Goal: Complete application form: Complete application form

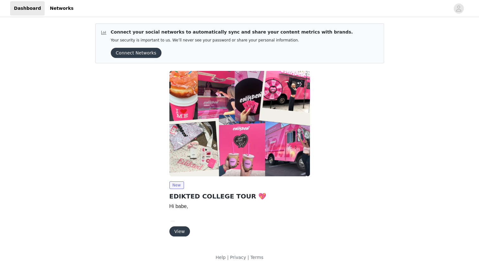
click at [185, 230] on button "View" at bounding box center [180, 232] width 21 height 10
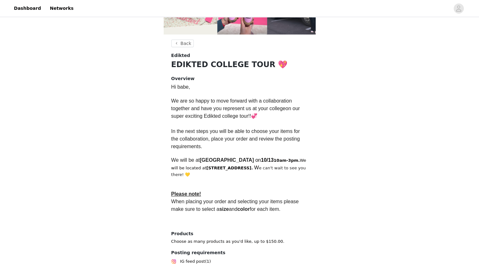
scroll to position [157, 0]
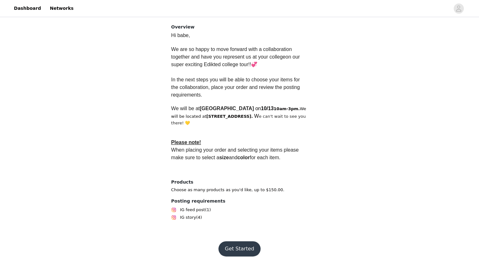
click at [231, 246] on button "Get Started" at bounding box center [240, 248] width 42 height 15
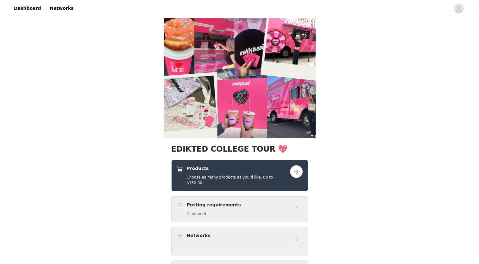
click at [223, 178] on h5 "Choose as many products as you'd like, up to $150.00." at bounding box center [238, 180] width 103 height 11
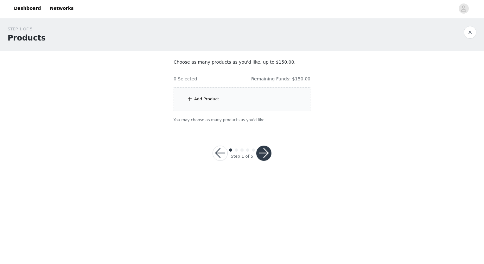
click at [231, 89] on div "Add Product" at bounding box center [242, 99] width 137 height 24
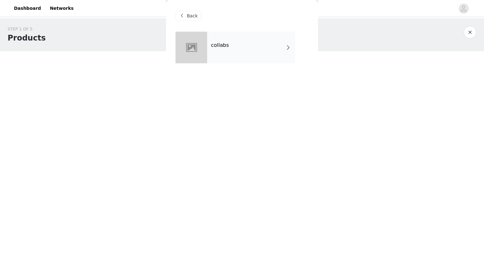
click at [209, 60] on div "collabs" at bounding box center [251, 48] width 88 height 32
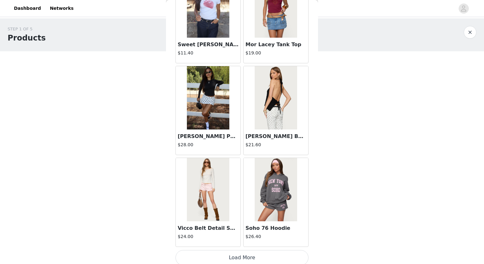
scroll to position [704, 0]
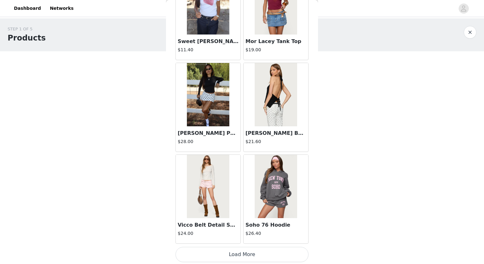
click at [196, 255] on button "Load More" at bounding box center [242, 254] width 133 height 15
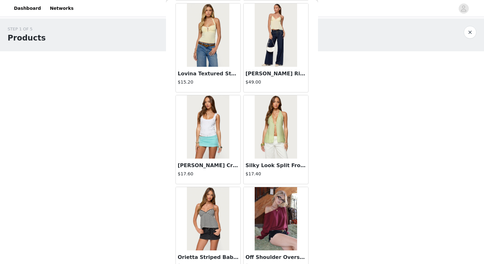
scroll to position [1222, 0]
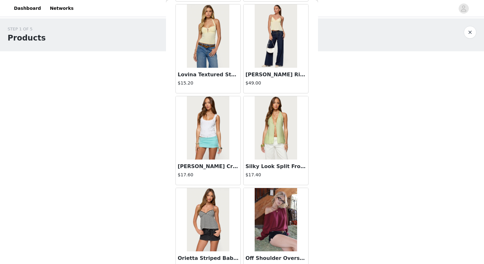
click at [270, 62] on img at bounding box center [276, 35] width 42 height 63
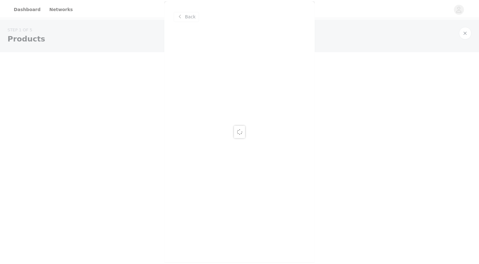
scroll to position [0, 0]
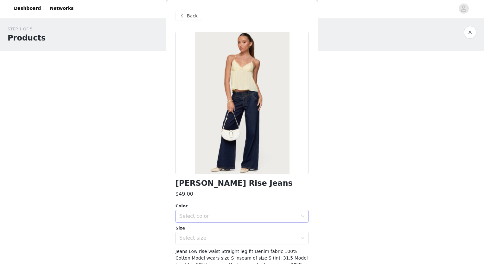
click at [195, 215] on div "Select color" at bounding box center [238, 216] width 119 height 6
click at [194, 231] on li "BLUE" at bounding box center [240, 230] width 128 height 10
click at [196, 241] on div "Select size" at bounding box center [238, 238] width 119 height 6
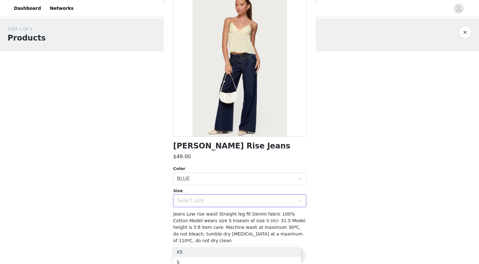
scroll to position [35, 0]
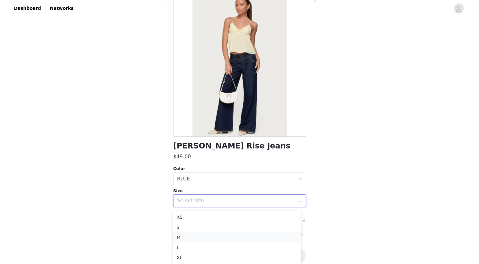
click at [181, 236] on li "M" at bounding box center [237, 238] width 128 height 10
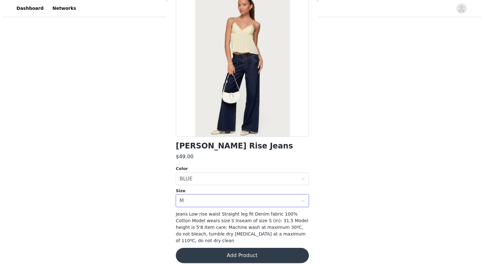
scroll to position [0, 0]
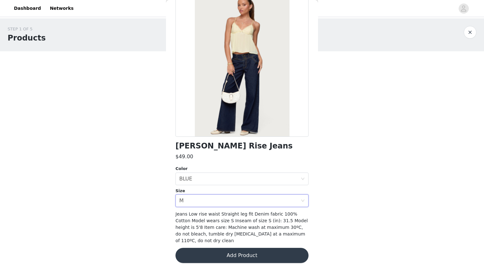
click at [221, 248] on button "Add Product" at bounding box center [242, 255] width 133 height 15
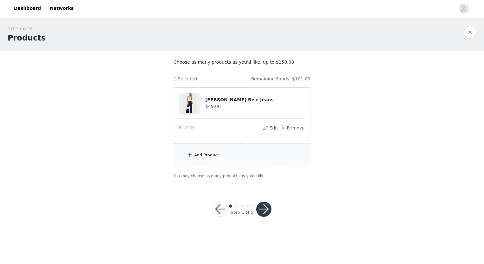
click at [235, 162] on div "Add Product" at bounding box center [242, 156] width 137 height 24
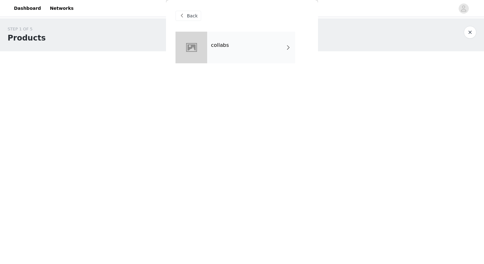
click at [214, 67] on div "collabs" at bounding box center [242, 52] width 133 height 41
click at [212, 58] on div "collabs" at bounding box center [251, 48] width 88 height 32
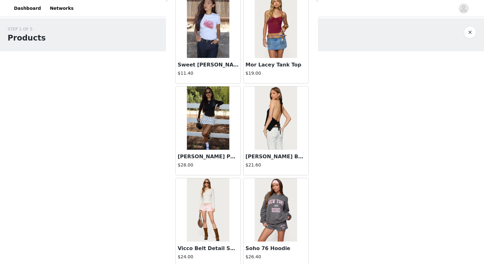
scroll to position [704, 0]
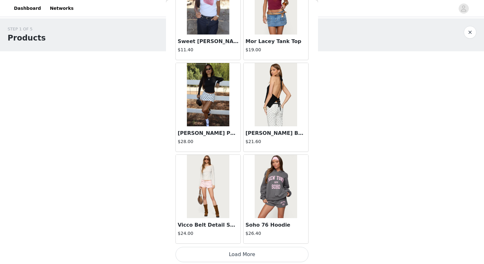
click at [217, 249] on button "Load More" at bounding box center [242, 254] width 133 height 15
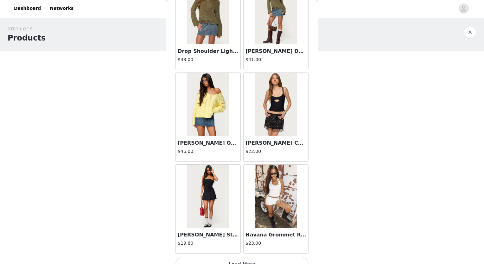
scroll to position [1622, 0]
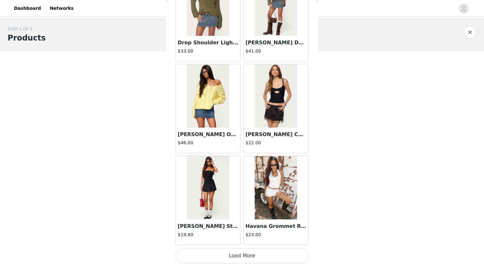
click at [221, 254] on button "Load More" at bounding box center [242, 255] width 133 height 15
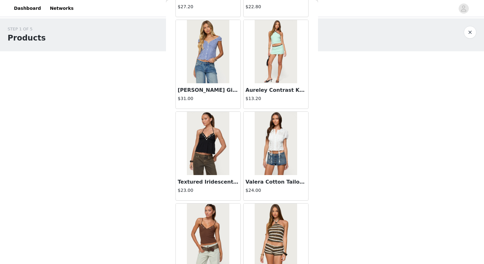
scroll to position [2540, 0]
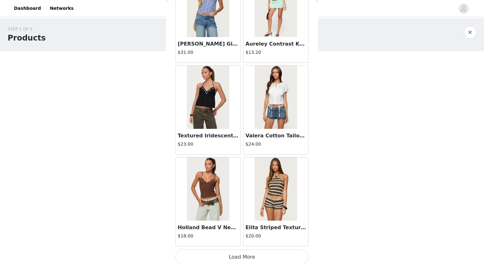
click at [219, 254] on button "Load More" at bounding box center [242, 257] width 133 height 15
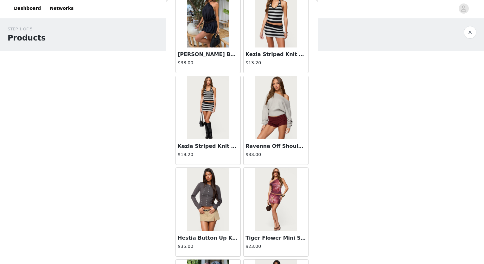
scroll to position [3458, 0]
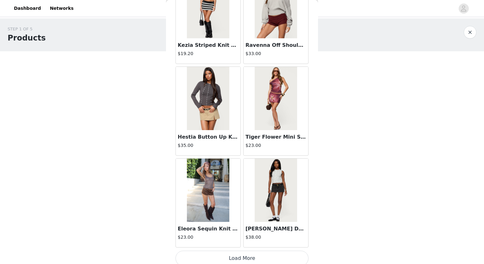
click at [217, 255] on button "Load More" at bounding box center [242, 258] width 133 height 15
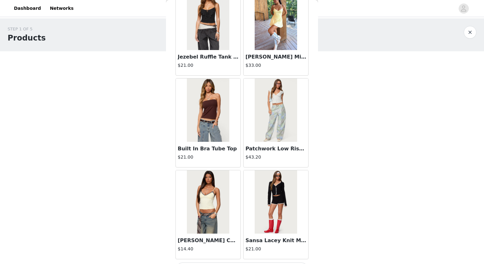
scroll to position [4375, 0]
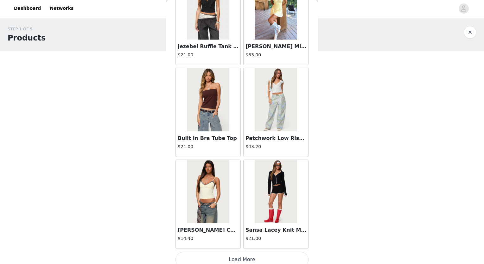
click at [212, 253] on button "Load More" at bounding box center [242, 259] width 133 height 15
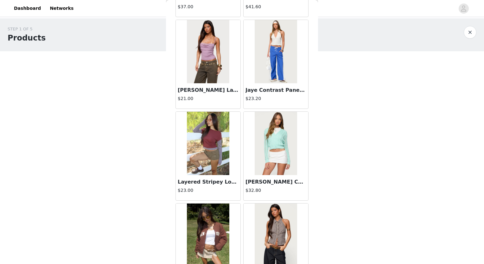
scroll to position [5293, 0]
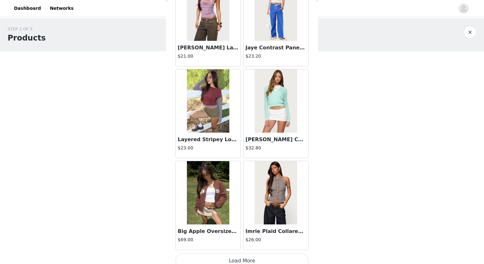
click at [224, 255] on button "Load More" at bounding box center [242, 261] width 133 height 15
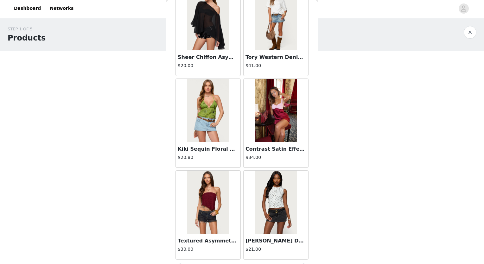
scroll to position [6211, 0]
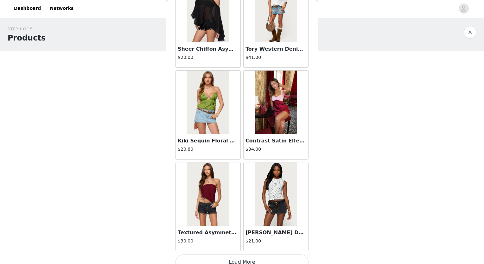
click at [228, 255] on button "Load More" at bounding box center [242, 262] width 133 height 15
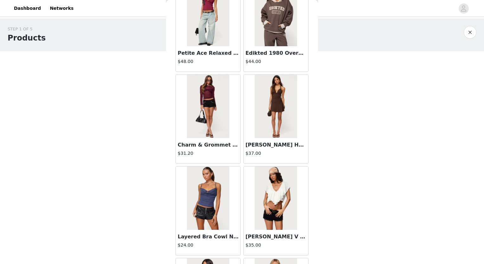
scroll to position [7129, 0]
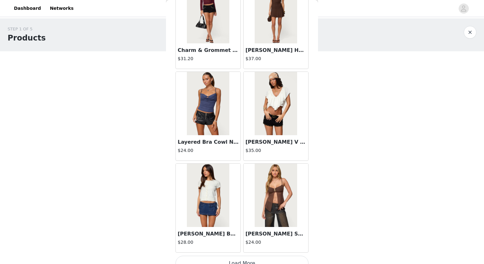
click at [227, 256] on button "Load More" at bounding box center [242, 263] width 133 height 15
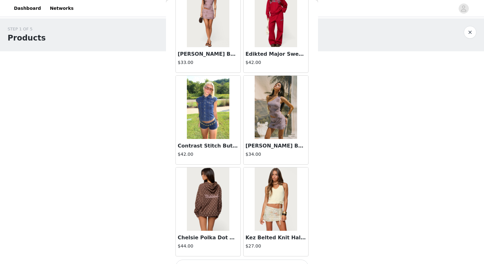
scroll to position [8046, 0]
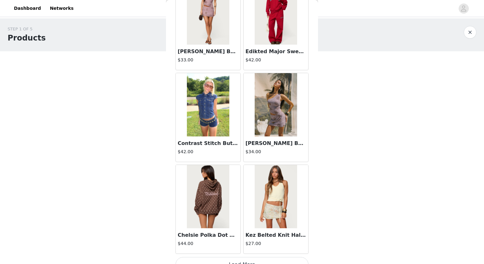
click at [213, 257] on button "Load More" at bounding box center [242, 264] width 133 height 15
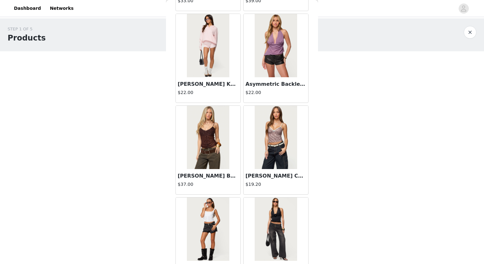
scroll to position [8964, 0]
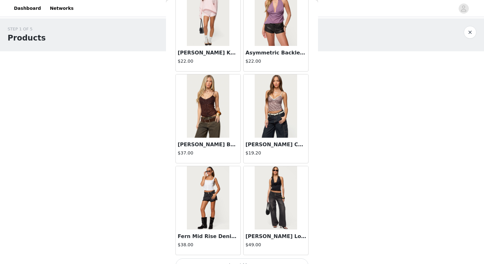
click at [248, 259] on button "Load More" at bounding box center [242, 266] width 133 height 15
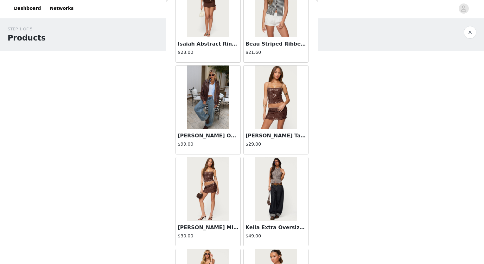
scroll to position [9882, 0]
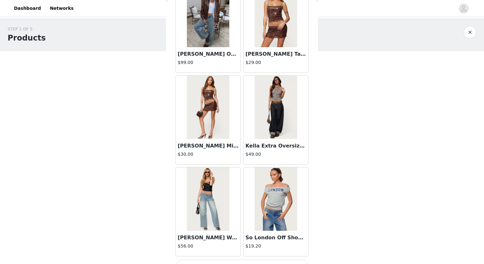
click at [210, 261] on button "Load More" at bounding box center [242, 267] width 133 height 15
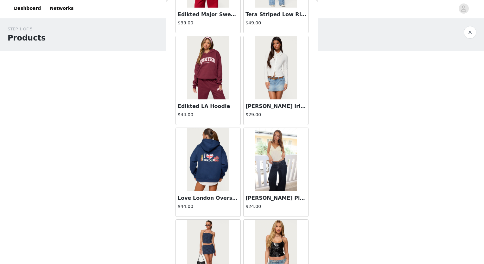
scroll to position [10800, 0]
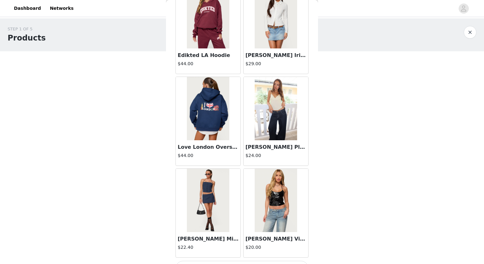
click at [216, 261] on button "Load More" at bounding box center [242, 268] width 133 height 15
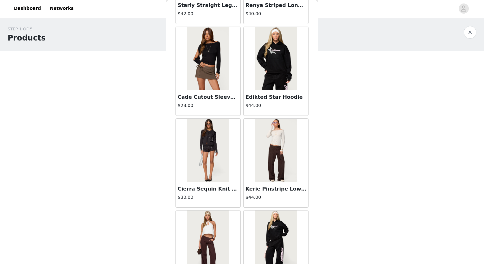
scroll to position [11718, 0]
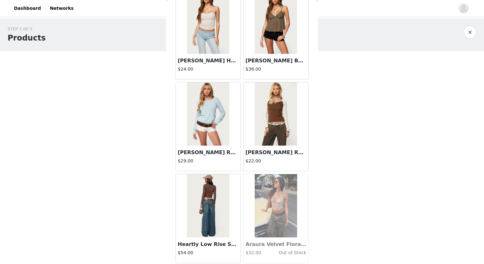
scroll to position [13553, 0]
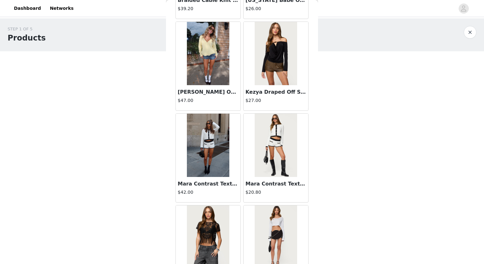
scroll to position [14471, 0]
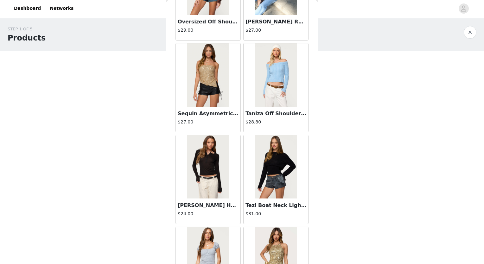
scroll to position [15389, 0]
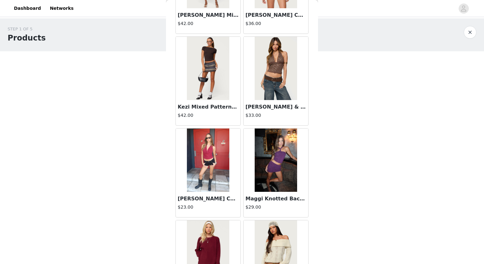
scroll to position [16306, 0]
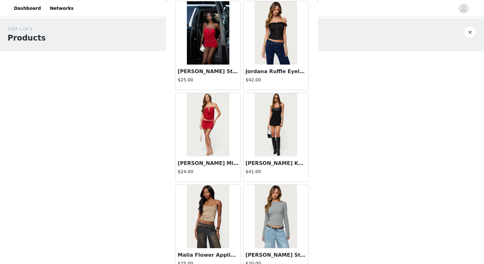
scroll to position [17224, 0]
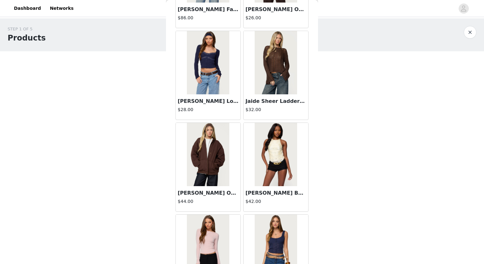
scroll to position [18142, 0]
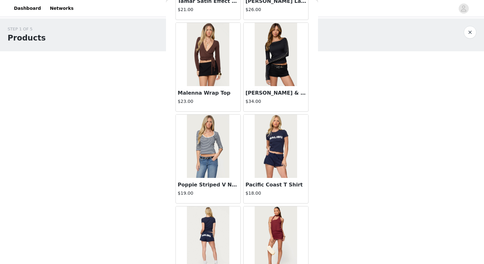
scroll to position [19978, 0]
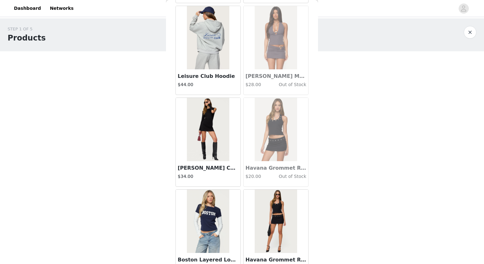
scroll to position [20895, 0]
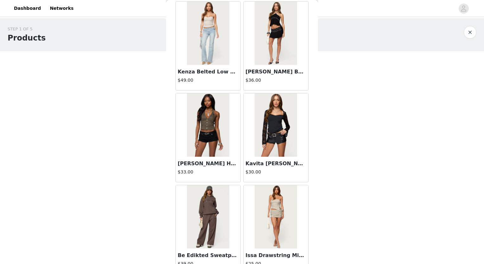
scroll to position [19054, 0]
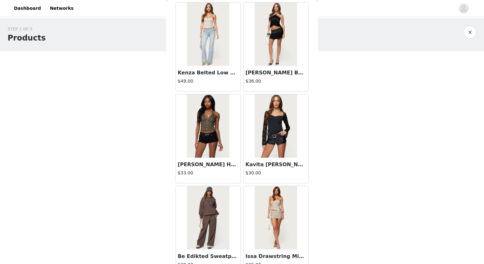
click at [194, 262] on h4 "$39.00" at bounding box center [208, 265] width 61 height 7
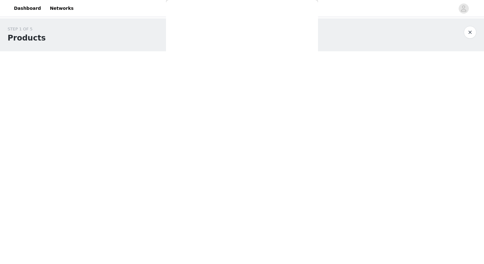
scroll to position [44, 0]
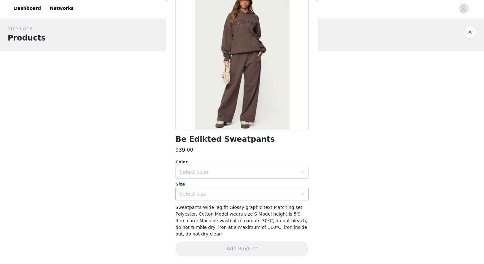
click at [213, 189] on div "Select size" at bounding box center [239, 194] width 121 height 12
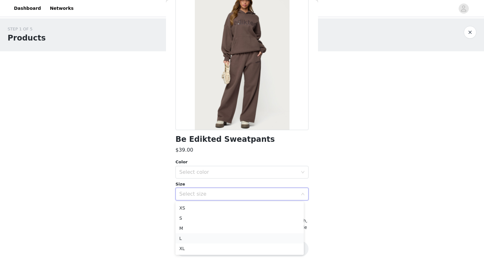
click at [185, 236] on li "L" at bounding box center [240, 239] width 128 height 10
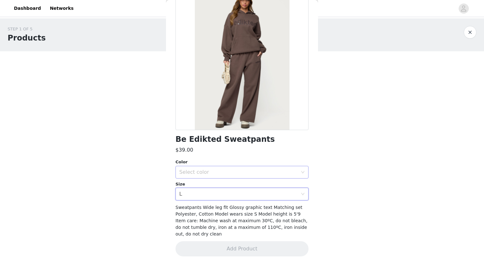
click at [196, 170] on div "Select color" at bounding box center [238, 172] width 119 height 6
click at [196, 182] on li "BROWN" at bounding box center [240, 186] width 128 height 10
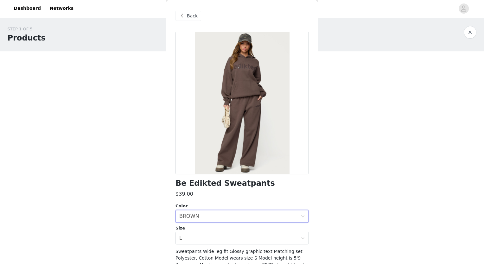
scroll to position [0, 0]
click at [187, 18] on div "Back" at bounding box center [189, 16] width 26 height 10
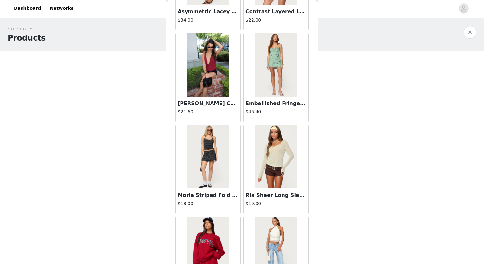
scroll to position [10566, 0]
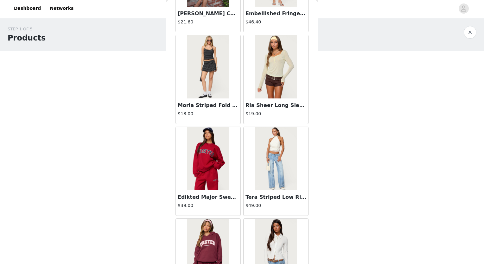
click at [214, 194] on h3 "Edikted Major Sweatshirt" at bounding box center [208, 198] width 61 height 8
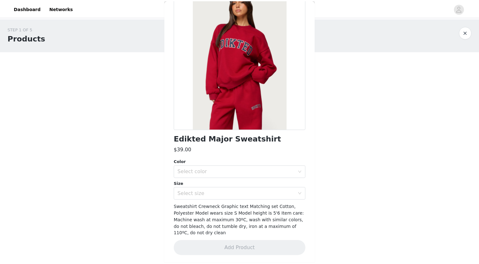
scroll to position [37, 0]
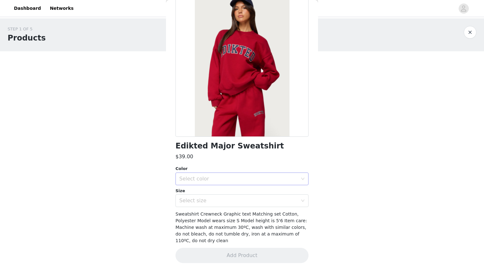
click at [200, 179] on div "Select color" at bounding box center [238, 179] width 119 height 6
click at [190, 194] on li "RED" at bounding box center [240, 193] width 128 height 10
click at [190, 196] on div "Select size" at bounding box center [239, 201] width 121 height 12
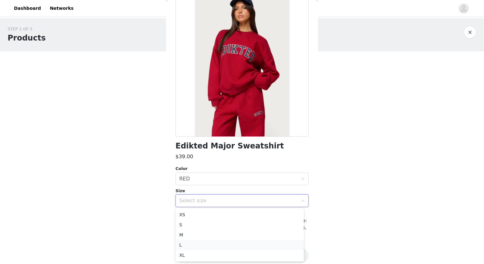
click at [182, 241] on li "L" at bounding box center [240, 245] width 128 height 10
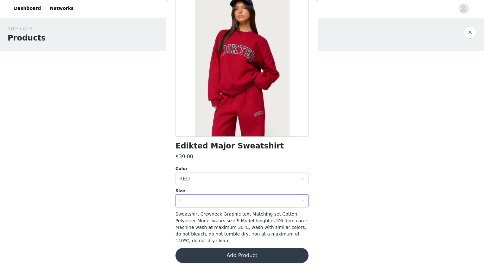
click at [203, 248] on button "Add Product" at bounding box center [242, 255] width 133 height 15
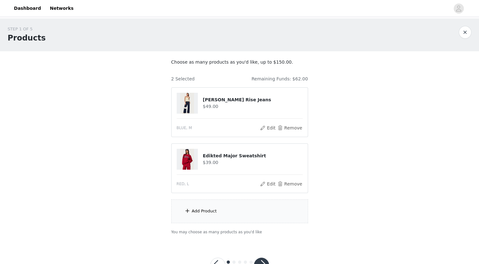
click at [207, 209] on div "Add Product" at bounding box center [204, 211] width 25 height 6
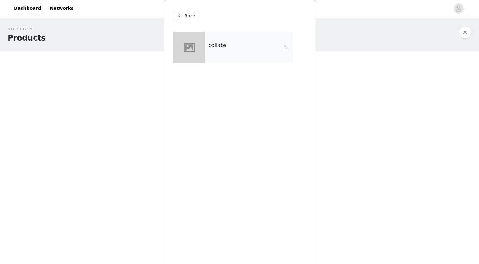
click at [226, 45] on div "collabs" at bounding box center [249, 48] width 88 height 32
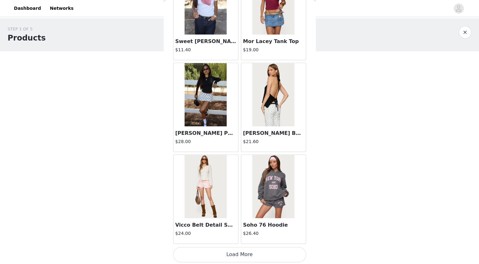
scroll to position [24, 0]
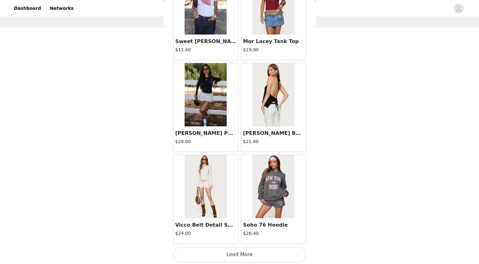
click at [225, 250] on button "Load More" at bounding box center [239, 254] width 133 height 15
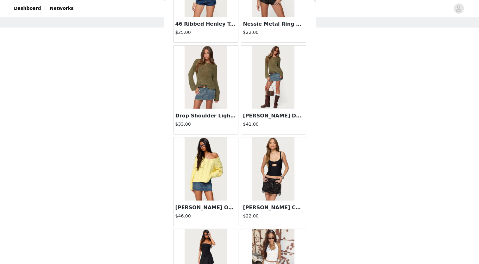
scroll to position [1622, 0]
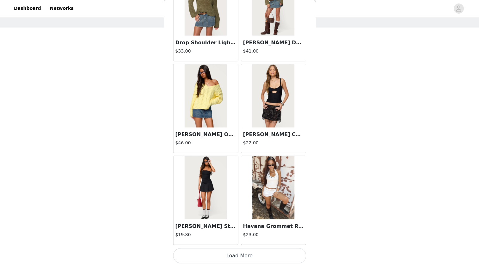
click at [216, 254] on button "Load More" at bounding box center [239, 255] width 133 height 15
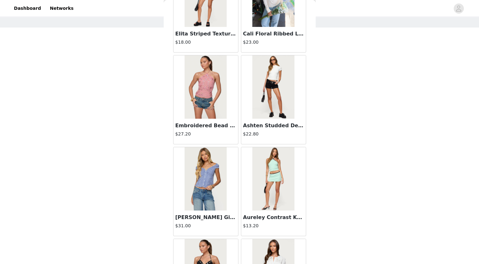
scroll to position [2540, 0]
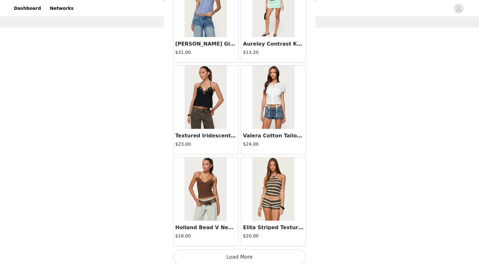
click at [219, 255] on button "Load More" at bounding box center [239, 257] width 133 height 15
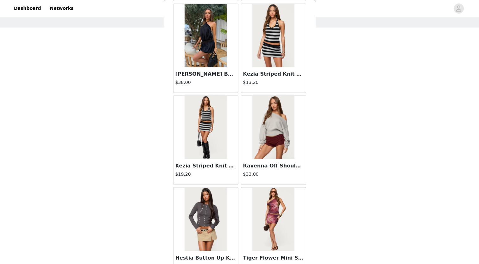
scroll to position [3458, 0]
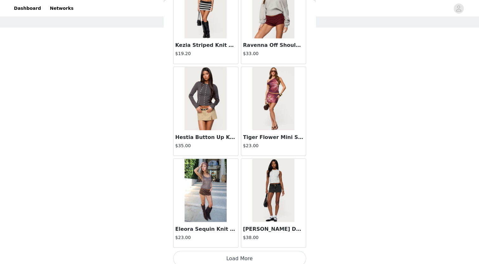
click at [256, 252] on button "Load More" at bounding box center [239, 258] width 133 height 15
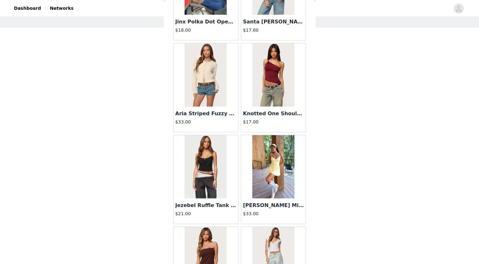
scroll to position [4375, 0]
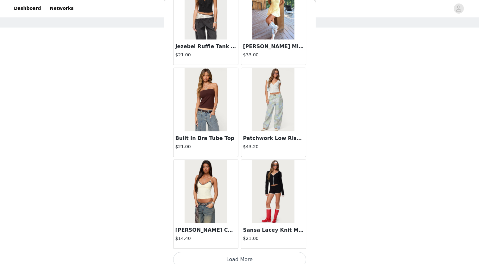
click at [256, 252] on button "Load More" at bounding box center [239, 259] width 133 height 15
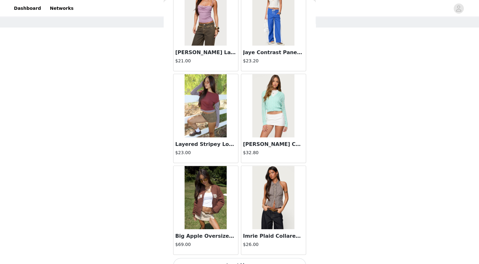
scroll to position [5293, 0]
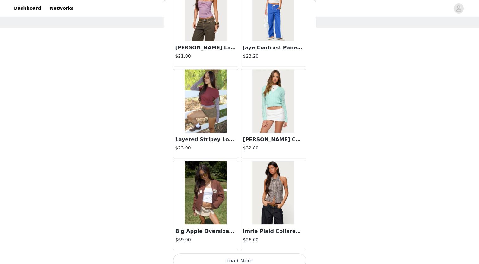
click at [197, 254] on button "Load More" at bounding box center [239, 261] width 133 height 15
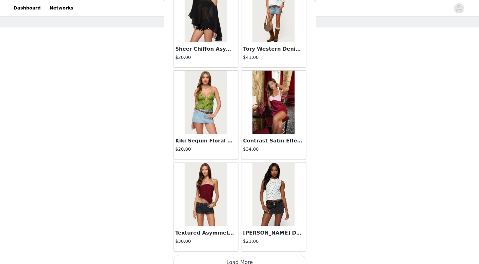
scroll to position [24, 0]
click at [206, 255] on button "Load More" at bounding box center [239, 262] width 133 height 15
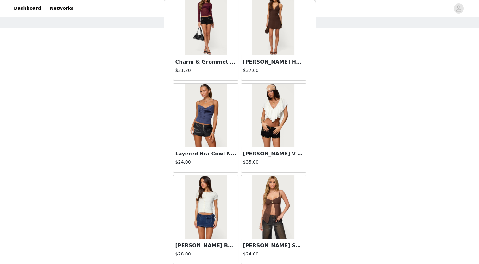
scroll to position [7129, 0]
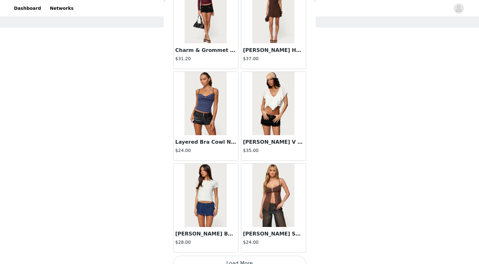
click at [219, 256] on button "Load More" at bounding box center [239, 263] width 133 height 15
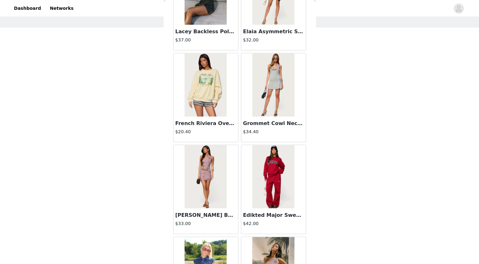
scroll to position [7883, 0]
click at [271, 166] on img at bounding box center [274, 176] width 42 height 63
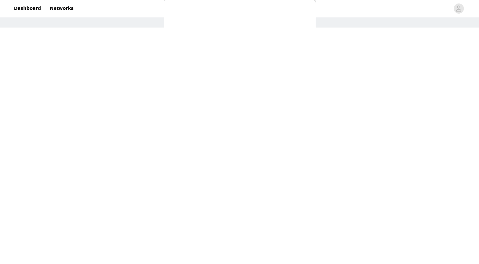
scroll to position [44, 0]
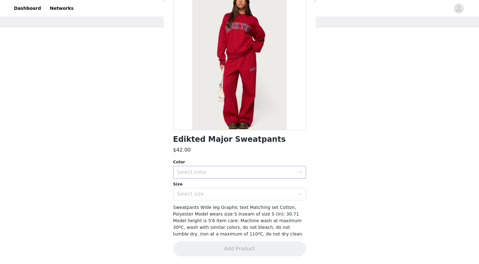
click at [262, 168] on div "Select color" at bounding box center [237, 172] width 121 height 12
click at [209, 187] on li "RED" at bounding box center [237, 186] width 128 height 10
click at [206, 190] on div "Select size" at bounding box center [237, 194] width 121 height 12
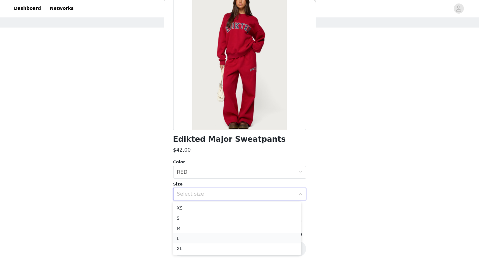
click at [184, 240] on li "L" at bounding box center [237, 239] width 128 height 10
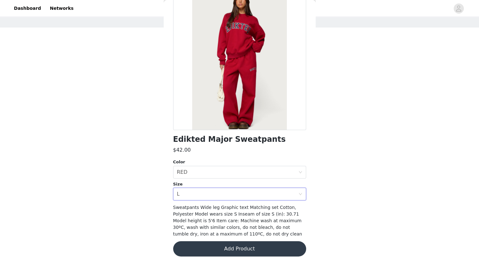
click at [209, 246] on button "Add Product" at bounding box center [239, 248] width 133 height 15
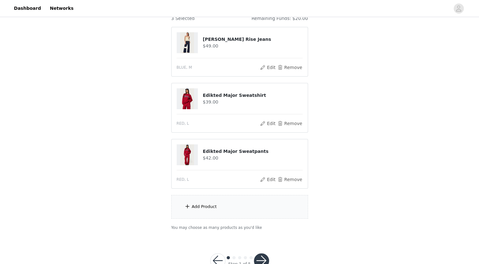
scroll to position [67, 0]
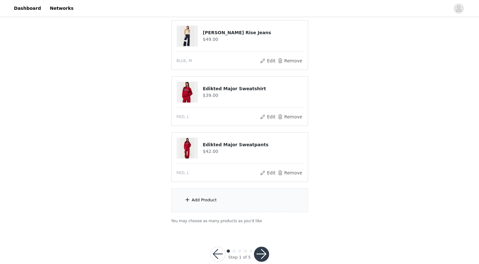
click at [207, 200] on div "Add Product" at bounding box center [204, 200] width 25 height 6
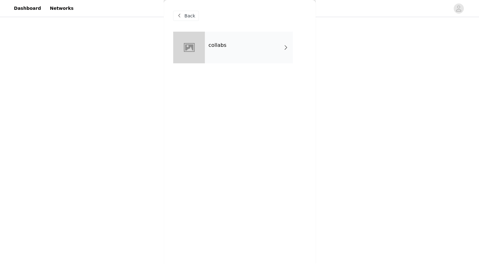
click at [235, 37] on div "collabs" at bounding box center [249, 48] width 88 height 32
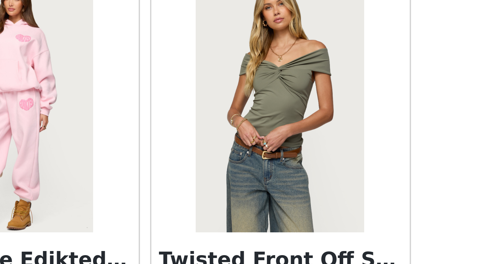
scroll to position [79, 0]
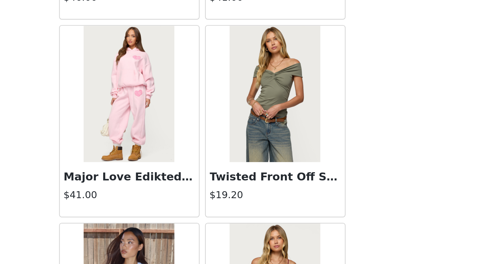
click at [250, 137] on h3 "Twisted Front Off Shoulder Top" at bounding box center [273, 136] width 61 height 8
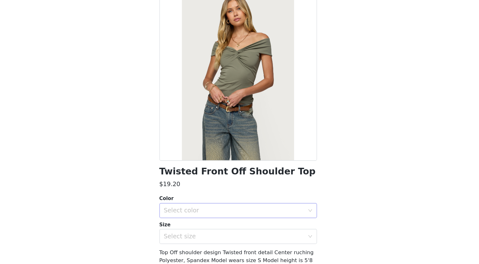
click at [192, 221] on div "Select color" at bounding box center [237, 216] width 121 height 12
click at [184, 226] on li "OLIVE" at bounding box center [237, 230] width 128 height 10
click at [178, 241] on div "Select size" at bounding box center [237, 238] width 121 height 12
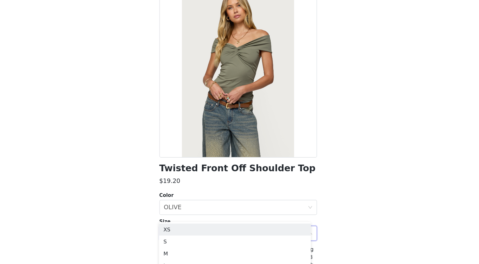
scroll to position [96, 0]
click at [181, 245] on li "S" at bounding box center [237, 245] width 128 height 10
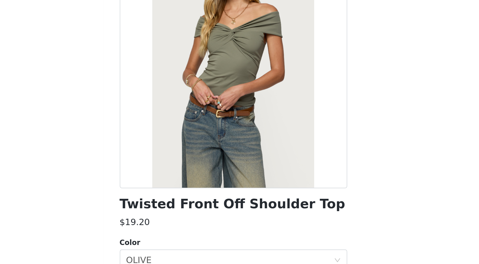
scroll to position [80, 0]
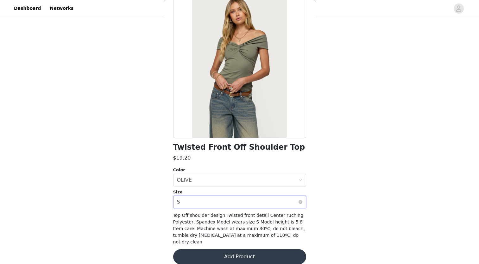
click at [208, 199] on div "Select size S" at bounding box center [237, 202] width 121 height 12
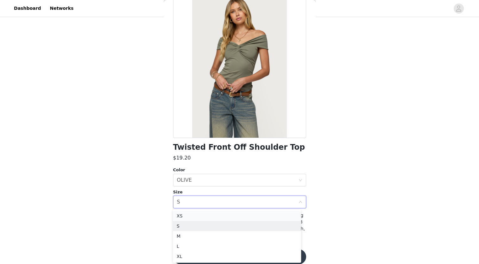
click at [188, 214] on li "XS" at bounding box center [237, 216] width 128 height 10
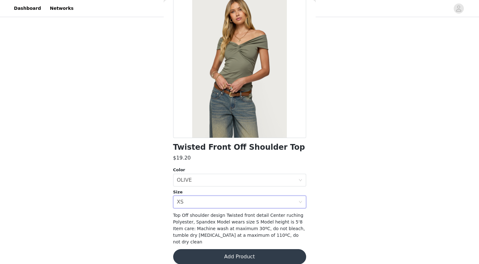
click at [186, 255] on button "Add Product" at bounding box center [239, 256] width 133 height 15
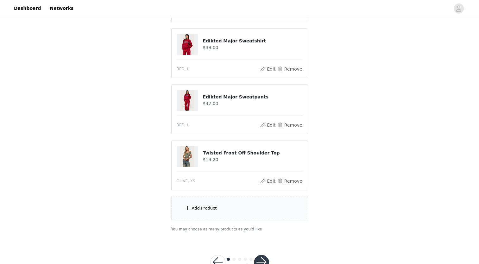
scroll to position [136, 0]
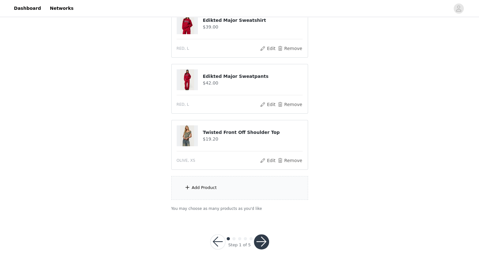
click at [264, 240] on button "button" at bounding box center [261, 242] width 15 height 15
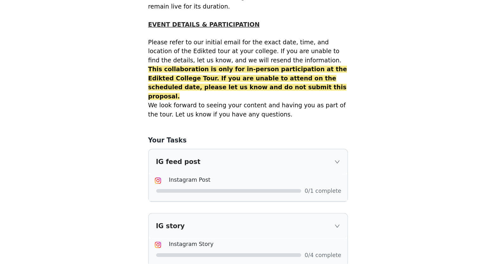
scroll to position [340, 0]
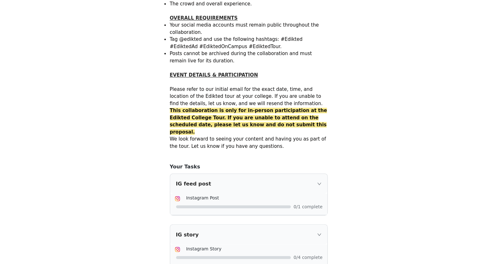
click at [228, 186] on div "IG feed post" at bounding box center [240, 194] width 136 height 17
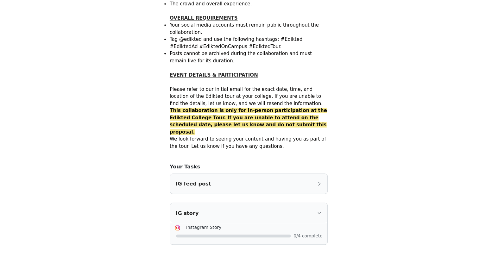
click at [223, 186] on div "IG feed post" at bounding box center [240, 194] width 136 height 17
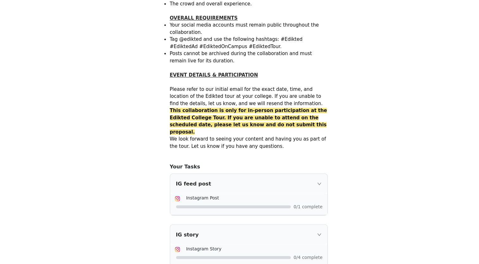
click at [202, 211] on div at bounding box center [240, 214] width 127 height 7
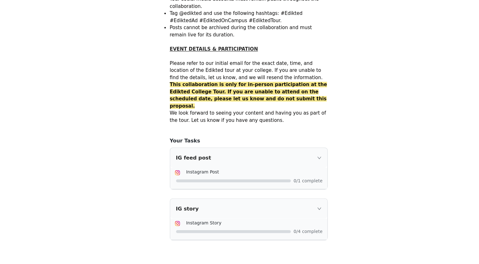
scroll to position [383, 0]
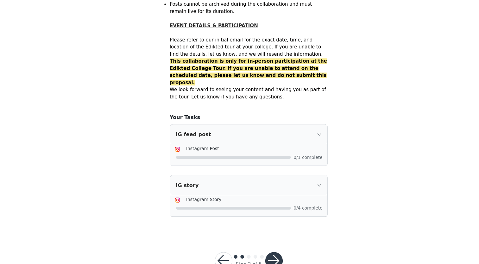
click at [263, 254] on button "button" at bounding box center [261, 261] width 15 height 15
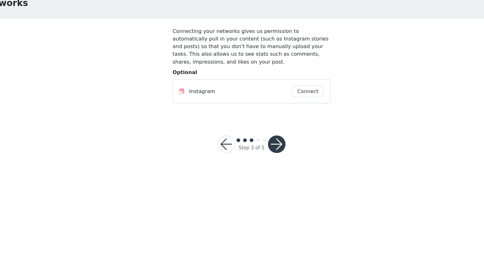
click at [284, 109] on button "Connect" at bounding box center [291, 114] width 29 height 10
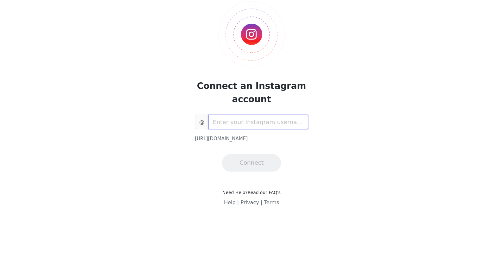
click at [228, 144] on input "text" at bounding box center [248, 141] width 87 height 13
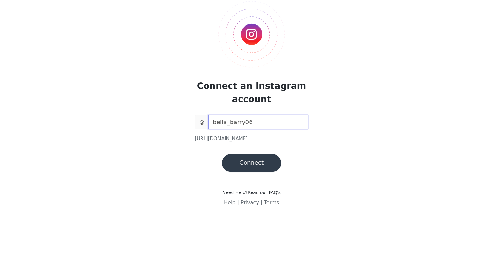
type input "bella_barry06"
click at [238, 174] on button "Connect" at bounding box center [241, 176] width 51 height 15
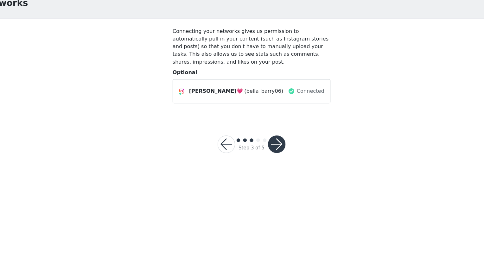
click at [264, 158] on button "button" at bounding box center [263, 160] width 15 height 15
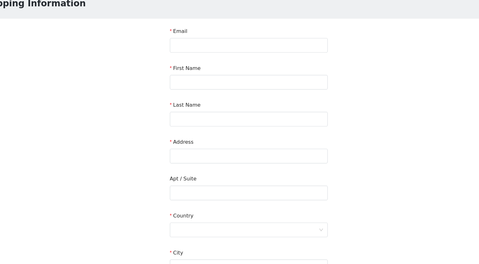
click at [190, 67] on div "Email" at bounding box center [239, 63] width 137 height 9
click at [190, 70] on input "text" at bounding box center [239, 74] width 137 height 13
type input "[EMAIL_ADDRESS][DOMAIN_NAME]"
type input "[PERSON_NAME]"
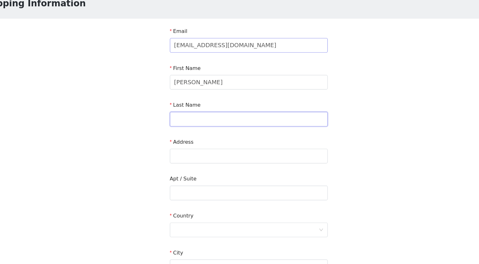
type input "[PERSON_NAME]"
type input "[GEOGRAPHIC_DATA], [US_STATE]"
type input "6144404352"
click at [183, 174] on input "text" at bounding box center [239, 170] width 137 height 13
type input "[STREET_ADDRESS][PERSON_NAME]"
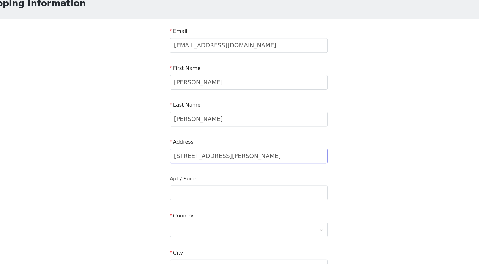
type input "45220"
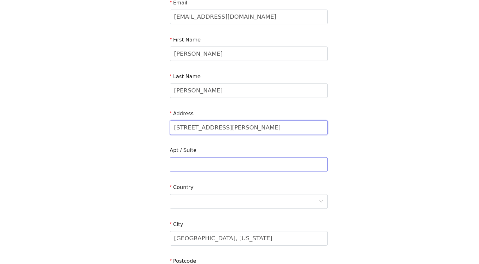
scroll to position [27, 0]
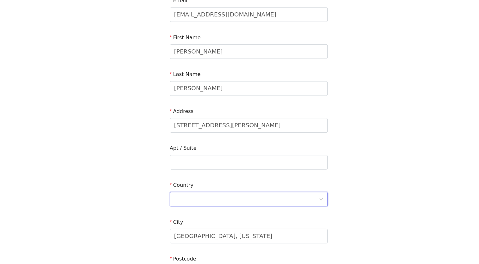
click at [188, 203] on div at bounding box center [237, 208] width 125 height 12
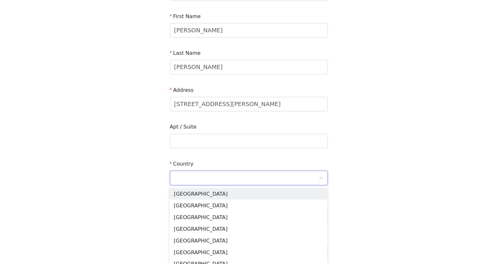
scroll to position [49, 0]
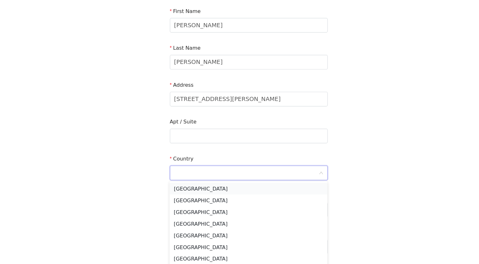
click at [186, 201] on li "[GEOGRAPHIC_DATA]" at bounding box center [239, 199] width 137 height 10
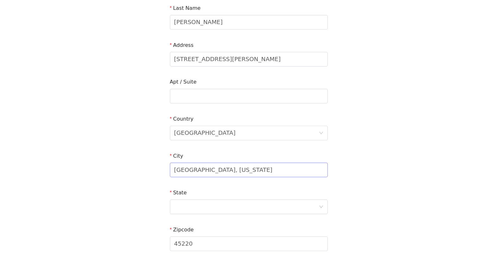
scroll to position [84, 0]
click at [198, 216] on div at bounding box center [237, 214] width 125 height 12
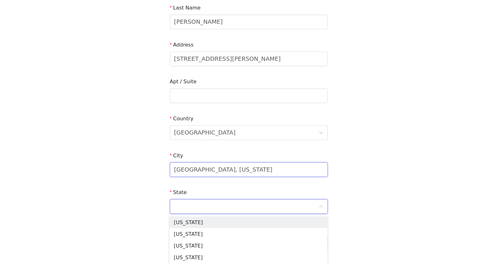
click at [206, 185] on input "[GEOGRAPHIC_DATA], [US_STATE]" at bounding box center [239, 182] width 137 height 13
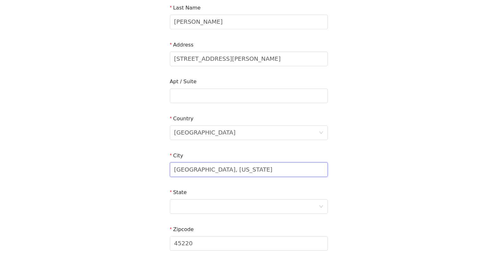
click at [212, 184] on input "[GEOGRAPHIC_DATA], [US_STATE]" at bounding box center [239, 182] width 137 height 13
click at [147, 196] on div "STEP 4 OF 5 Shipping Information Email [EMAIL_ADDRESS][DOMAIN_NAME] First Name …" at bounding box center [239, 118] width 479 height 368
click at [200, 184] on input "Cincinnat" at bounding box center [239, 182] width 137 height 13
type input "[GEOGRAPHIC_DATA]"
click at [173, 215] on div at bounding box center [239, 214] width 137 height 13
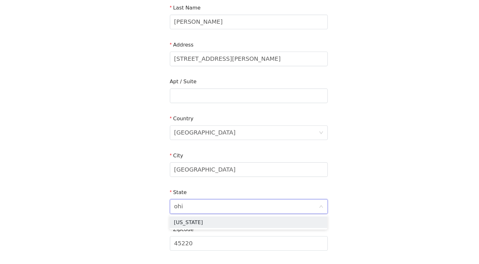
type input "[US_STATE]"
click at [185, 228] on li "[US_STATE]" at bounding box center [239, 228] width 137 height 10
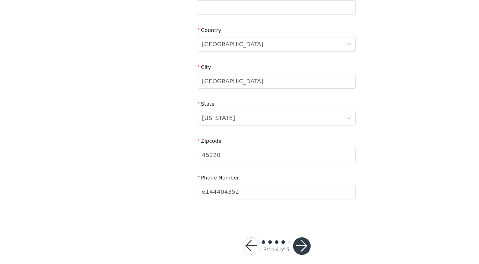
scroll to position [168, 0]
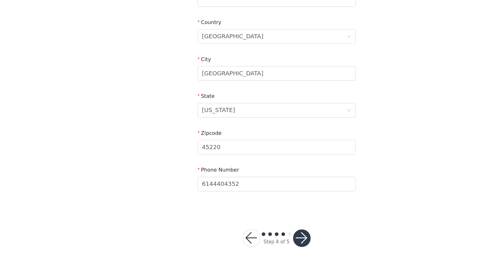
click at [262, 235] on button "button" at bounding box center [261, 241] width 15 height 15
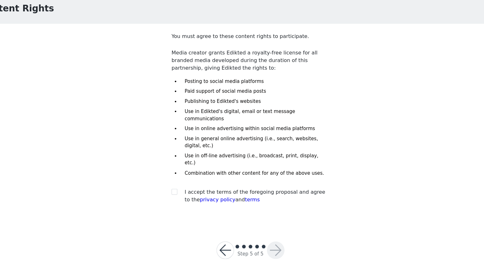
click at [186, 195] on span "I accept the terms of the foregoing proposal and agree to the privacy policy an…" at bounding box center [246, 201] width 122 height 12
click at [177, 195] on input "checkbox" at bounding box center [176, 197] width 4 height 4
checkbox input "true"
click at [259, 240] on button "button" at bounding box center [263, 247] width 15 height 15
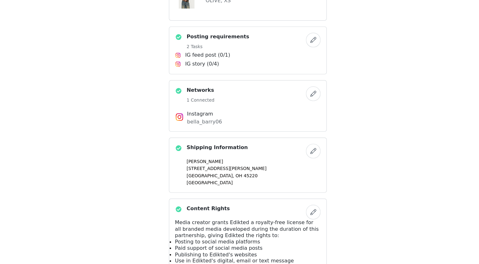
scroll to position [344, 0]
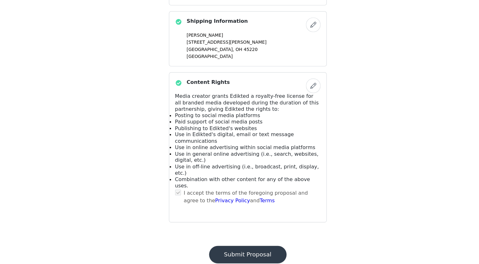
click at [228, 248] on button "Submit Proposal" at bounding box center [239, 255] width 67 height 15
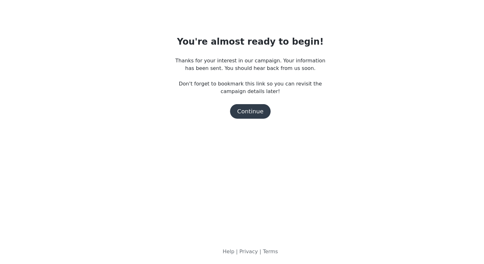
scroll to position [0, 0]
click at [239, 129] on button "Continue" at bounding box center [241, 131] width 35 height 13
